Goal: Ask a question: Seek information or help from site administrators or community

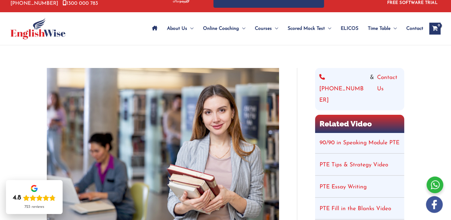
scroll to position [26, 0]
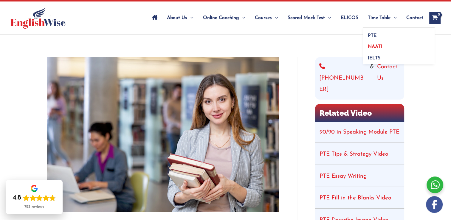
click at [374, 46] on span "NAATI" at bounding box center [375, 46] width 14 height 5
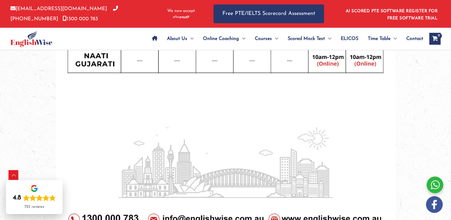
scroll to position [382, 0]
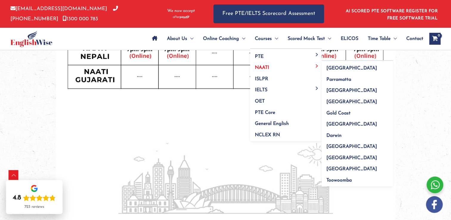
click at [262, 66] on span "NAATI" at bounding box center [262, 67] width 14 height 5
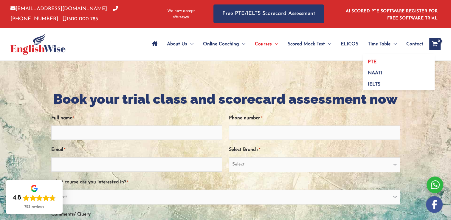
click at [371, 62] on span "PTE" at bounding box center [372, 62] width 9 height 5
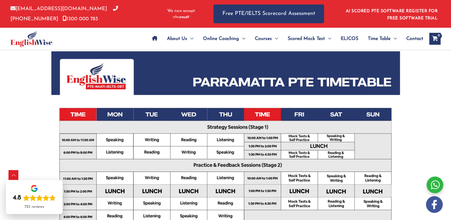
scroll to position [160, 0]
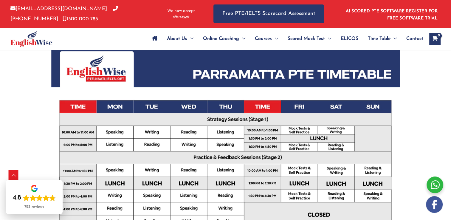
click at [417, 40] on span "Contact" at bounding box center [414, 38] width 17 height 21
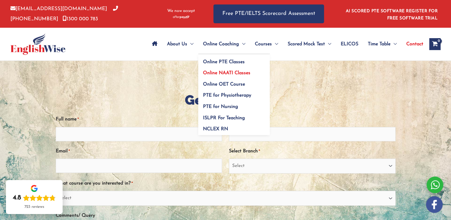
click at [216, 67] on link "Online NAATI Classes" at bounding box center [234, 71] width 72 height 11
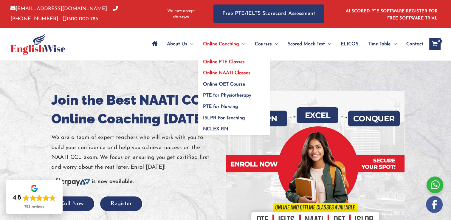
click at [214, 59] on link "Online PTE Classes" at bounding box center [234, 59] width 72 height 11
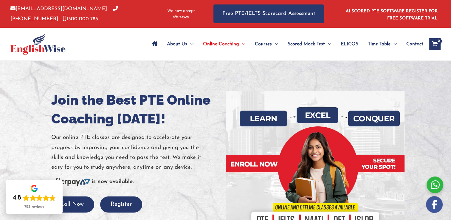
click at [415, 47] on span "Contact" at bounding box center [414, 44] width 17 height 21
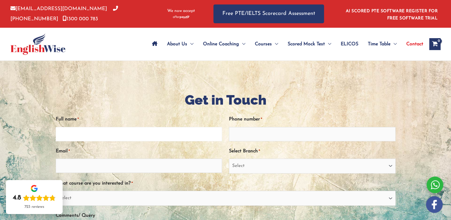
click at [150, 136] on input "Full name *" at bounding box center [139, 134] width 167 height 14
type input "[PERSON_NAME]"
click at [240, 134] on input "Phone number *" at bounding box center [312, 134] width 167 height 14
type input "0435309391"
click at [141, 165] on input "Email *" at bounding box center [139, 166] width 167 height 14
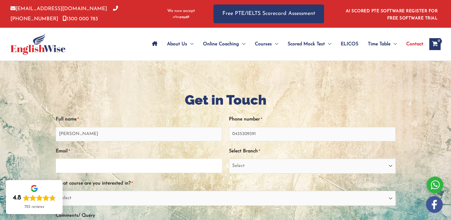
type input "[EMAIL_ADDRESS][DOMAIN_NAME]"
click at [277, 165] on select "Select [GEOGRAPHIC_DATA] [GEOGRAPHIC_DATA] [GEOGRAPHIC_DATA] EnglishWise Global…" at bounding box center [312, 166] width 167 height 15
select select "Sydney Parramatta"
click at [229, 159] on select "Select [GEOGRAPHIC_DATA] [GEOGRAPHIC_DATA] [GEOGRAPHIC_DATA] EnglishWise Global…" at bounding box center [312, 166] width 167 height 15
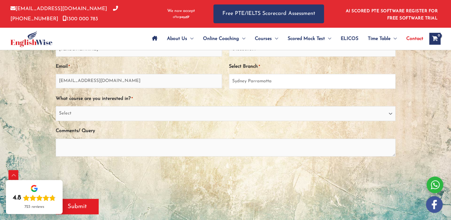
scroll to position [128, 0]
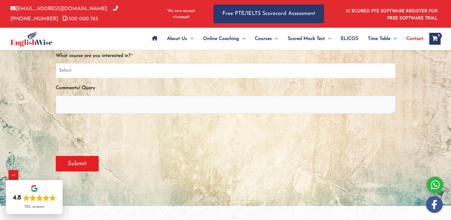
click at [178, 71] on select "Select PTE NAATI IELTS OET General English" at bounding box center [226, 70] width 340 height 15
click at [56, 63] on select "Select PTE NAATI IELTS OET General English" at bounding box center [226, 70] width 340 height 15
click at [130, 75] on select "Select PTE NAATI IELTS OET General English" at bounding box center [226, 70] width 340 height 15
select select "NAATI"
click at [56, 63] on select "Select PTE NAATI IELTS OET General English" at bounding box center [226, 70] width 340 height 15
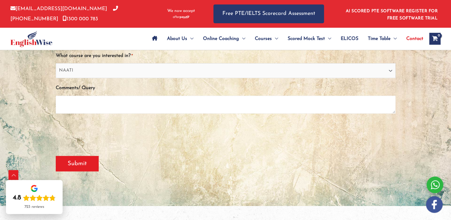
click at [89, 104] on textarea "Comments/ Query" at bounding box center [226, 105] width 340 height 18
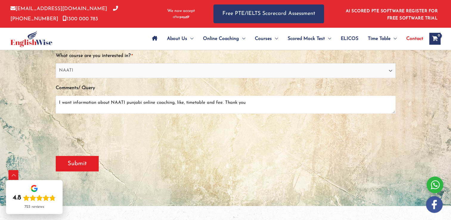
type textarea "I want information about NAATI punjabi online coaching, like, timetable and fee…"
click at [68, 165] on input "Submit" at bounding box center [77, 163] width 43 height 15
